Goal: Transaction & Acquisition: Book appointment/travel/reservation

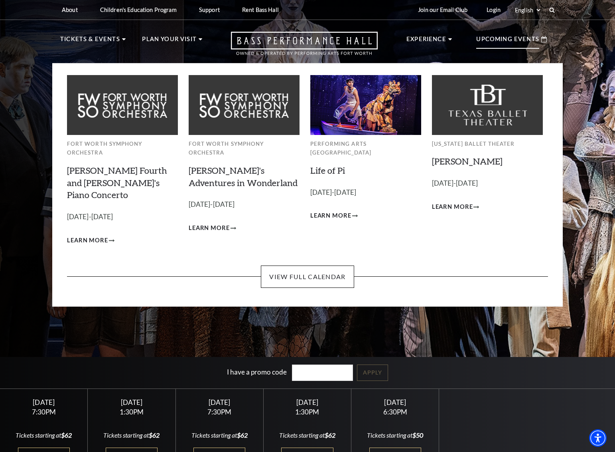
click at [522, 44] on p "Upcoming Events" at bounding box center [508, 41] width 63 height 14
click at [319, 265] on link "View Full Calendar" at bounding box center [307, 276] width 93 height 22
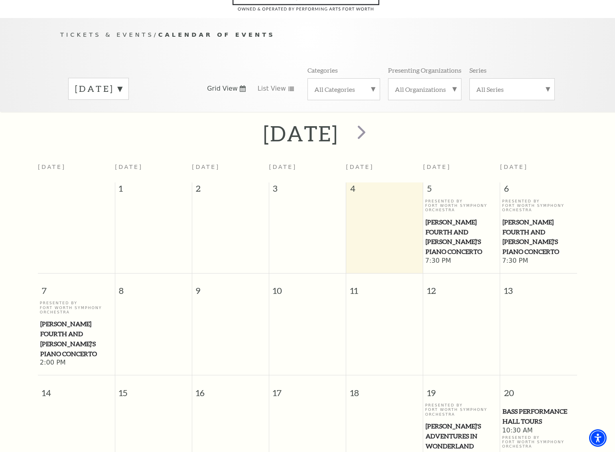
scroll to position [62, 0]
click at [360, 86] on label "All Categories" at bounding box center [344, 90] width 59 height 8
click at [369, 86] on label "All Categories" at bounding box center [344, 91] width 59 height 10
click at [373, 121] on span "next" at bounding box center [361, 132] width 23 height 23
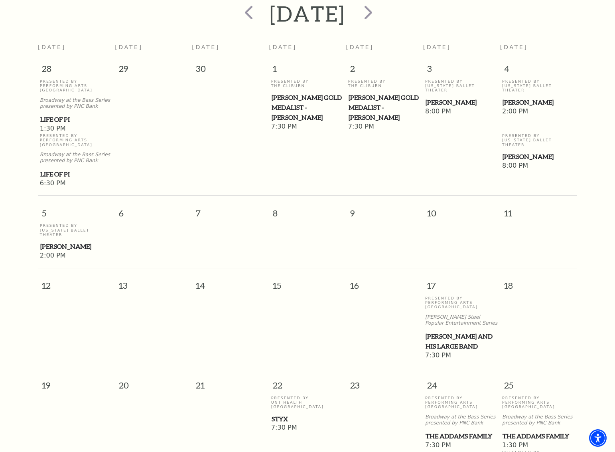
scroll to position [0, 0]
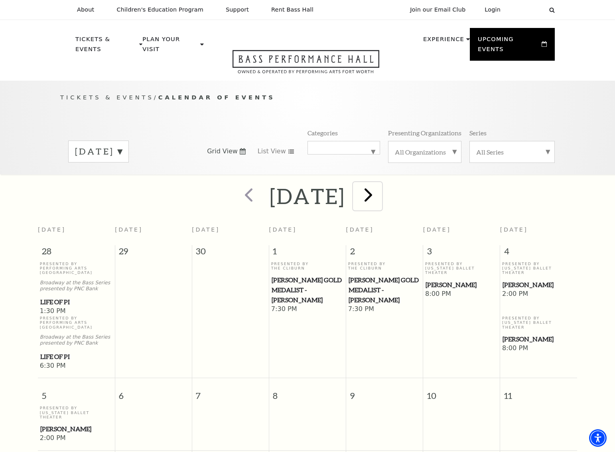
click at [380, 188] on span "next" at bounding box center [368, 194] width 23 height 23
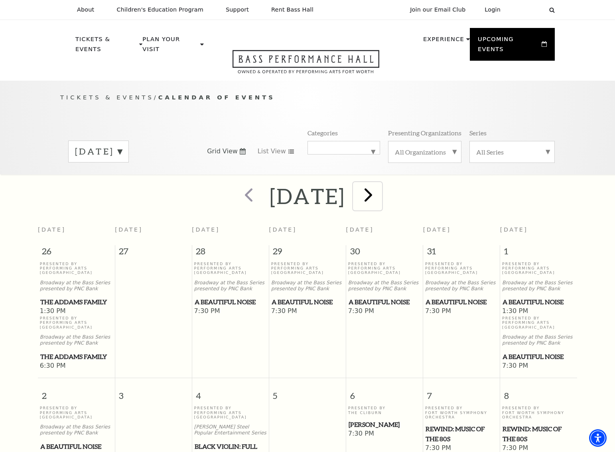
click at [380, 189] on span "next" at bounding box center [368, 194] width 23 height 23
